Goal: Find specific page/section: Find specific page/section

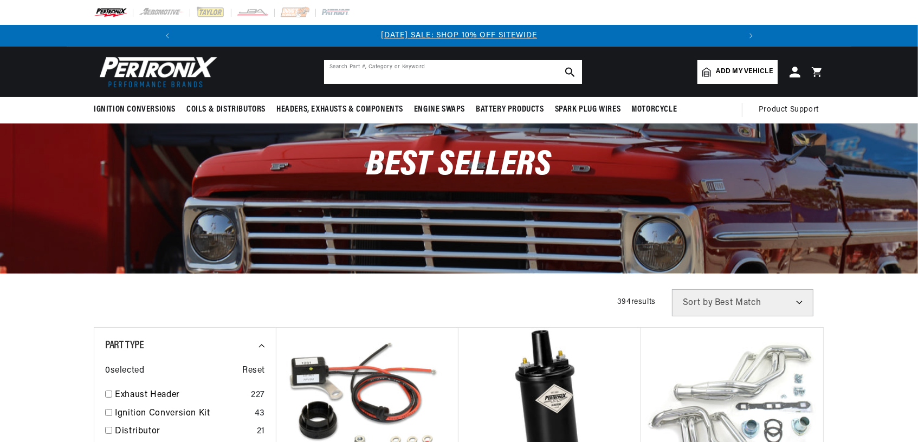
click at [514, 64] on input "text" at bounding box center [453, 72] width 258 height 24
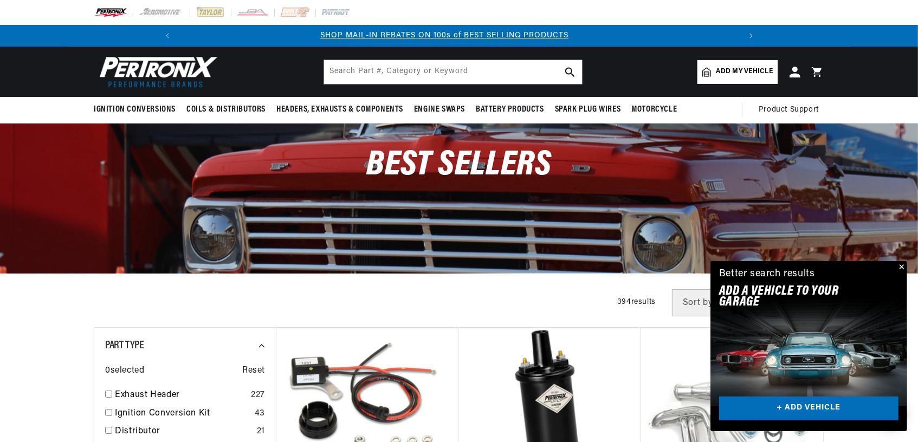
scroll to position [0, 579]
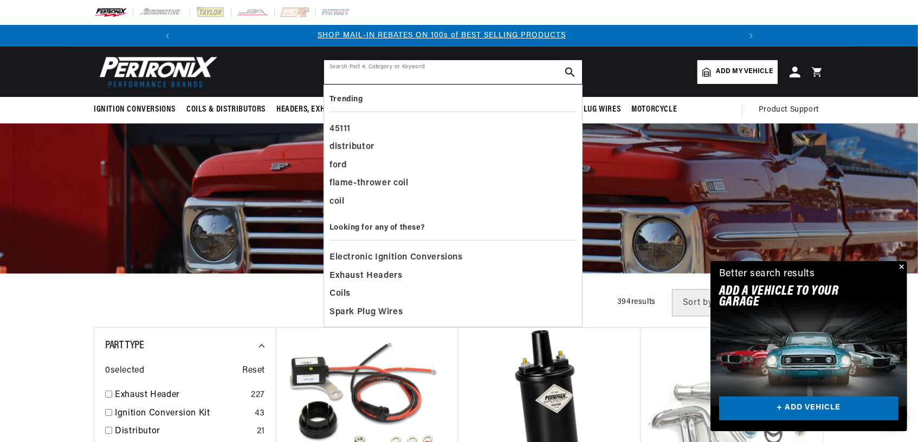
click at [477, 77] on input "text" at bounding box center [453, 72] width 258 height 24
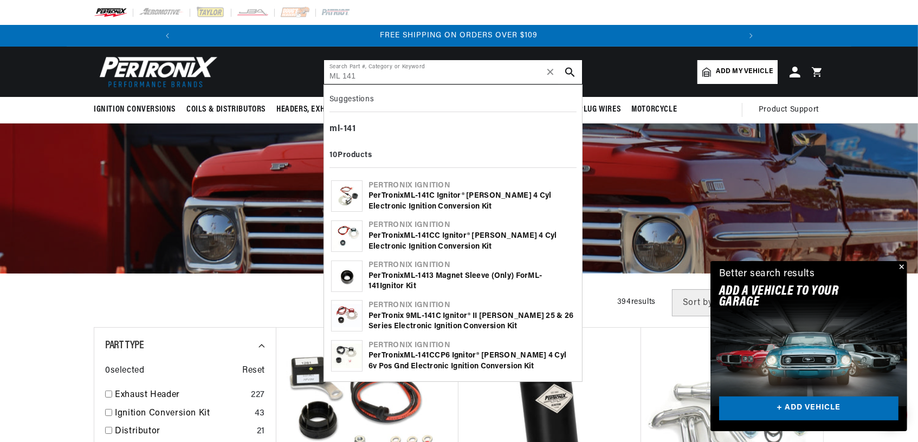
scroll to position [0, 1158]
type input "ML 141"
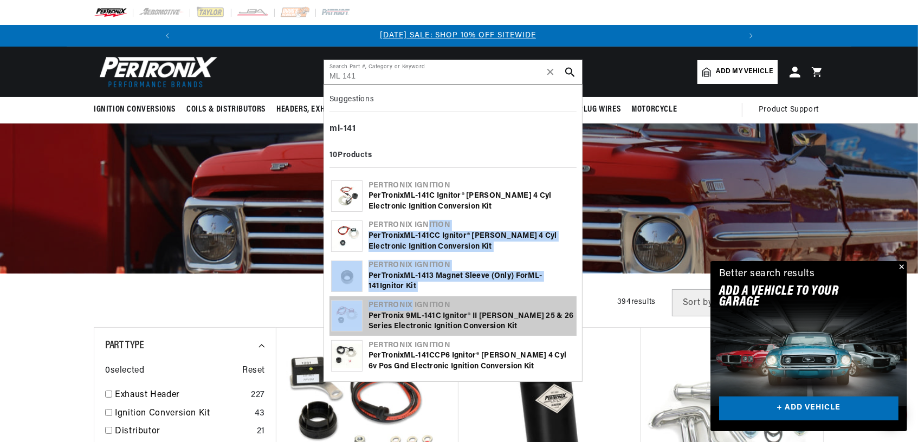
scroll to position [0, 0]
drag, startPoint x: 412, startPoint y: 305, endPoint x: 426, endPoint y: 227, distance: 79.3
click at [426, 227] on div "Pertronix Ignition PerTronix ML - 141 C Ignitor® [PERSON_NAME] 4 cyl Electronic…" at bounding box center [452, 276] width 247 height 200
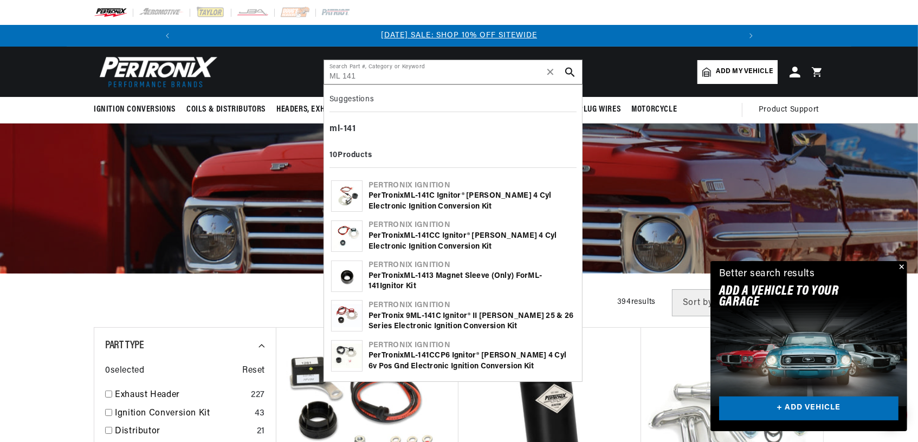
click at [415, 225] on div "Pertronix Ignition" at bounding box center [471, 225] width 206 height 11
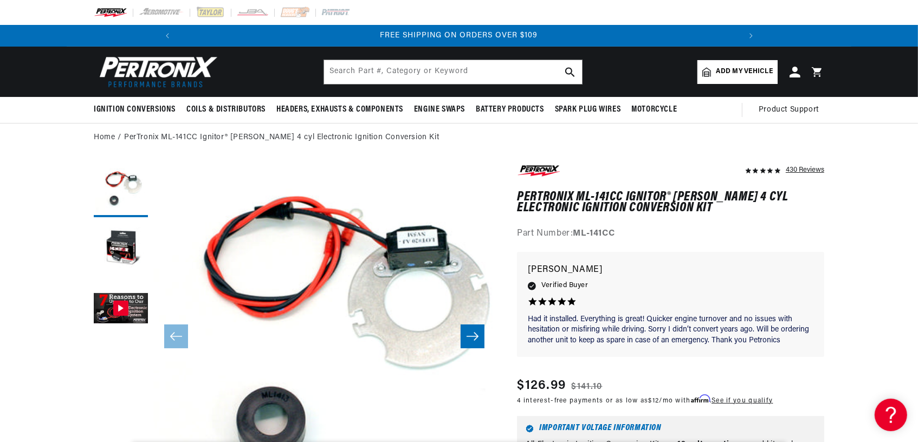
scroll to position [0, 1158]
